Goal: Transaction & Acquisition: Subscribe to service/newsletter

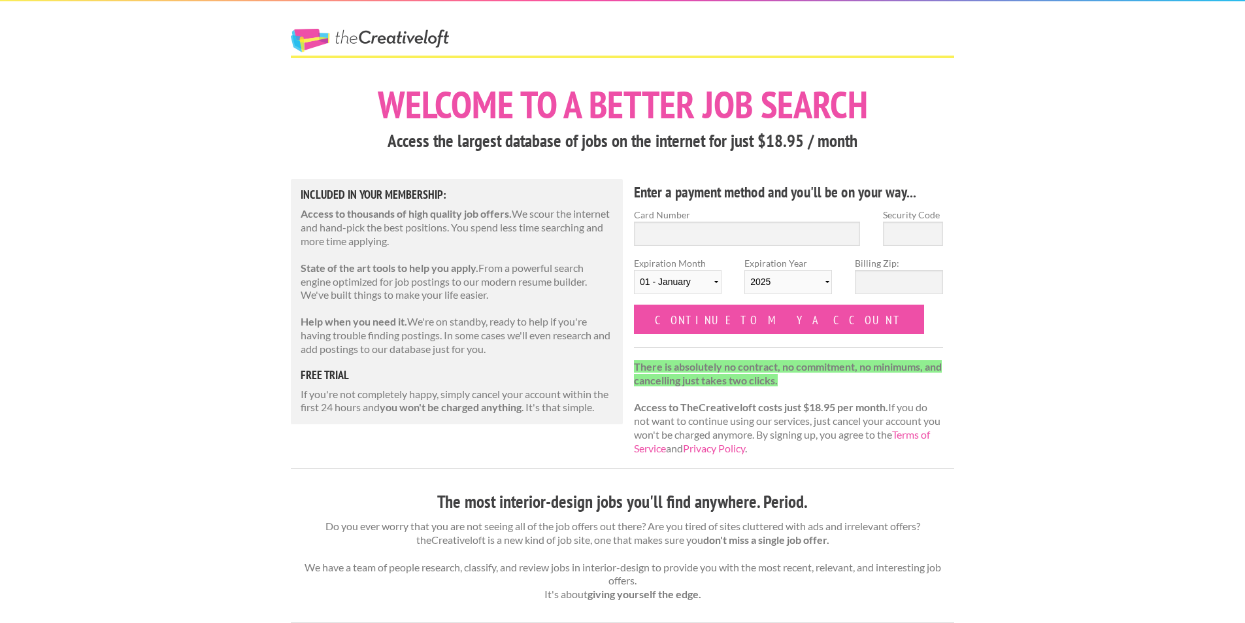
click at [322, 36] on link "The Creative Loft" at bounding box center [370, 41] width 158 height 24
click at [423, 46] on link "The Creative Loft" at bounding box center [370, 41] width 158 height 24
click at [420, 41] on link "The Creative Loft" at bounding box center [370, 41] width 158 height 24
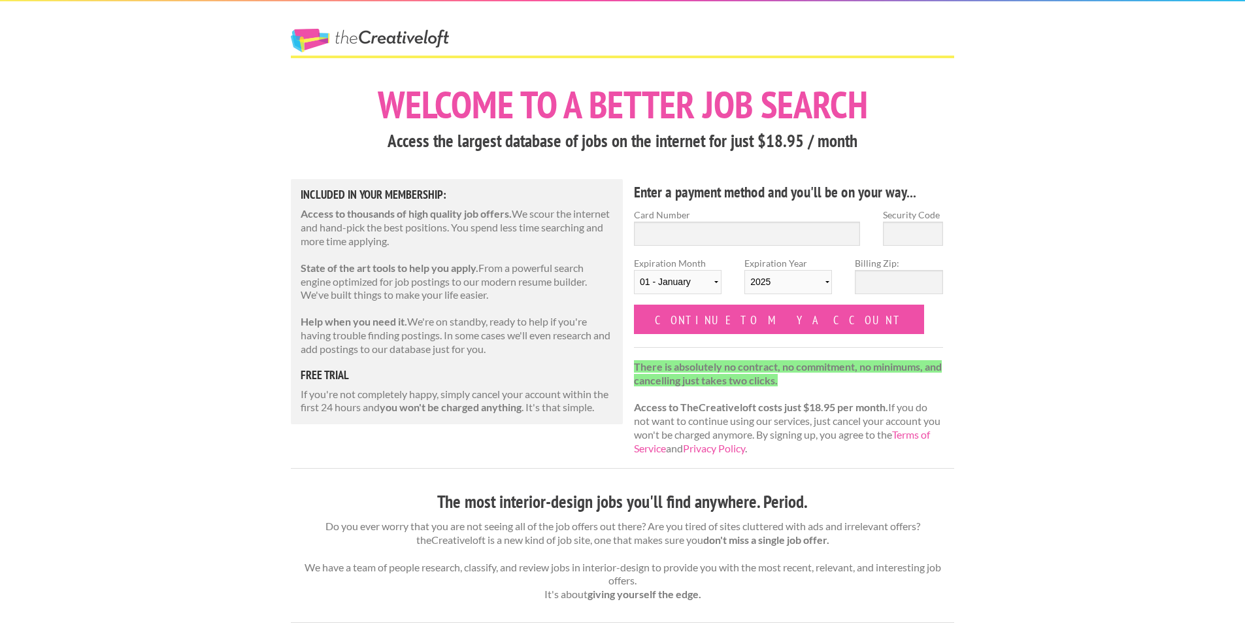
click at [420, 41] on link "The Creative Loft" at bounding box center [370, 41] width 158 height 24
click at [742, 120] on h1 "Welcome to a better job search" at bounding box center [623, 105] width 664 height 38
